Goal: Task Accomplishment & Management: Manage account settings

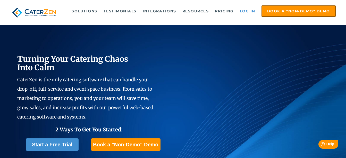
click at [248, 11] on link "Log in" at bounding box center [247, 11] width 21 height 10
click at [248, 12] on link "Log in" at bounding box center [247, 11] width 21 height 10
click at [246, 11] on link "Log in" at bounding box center [247, 11] width 21 height 10
click at [251, 11] on link "Log in" at bounding box center [247, 11] width 21 height 10
